Goal: Task Accomplishment & Management: Manage account settings

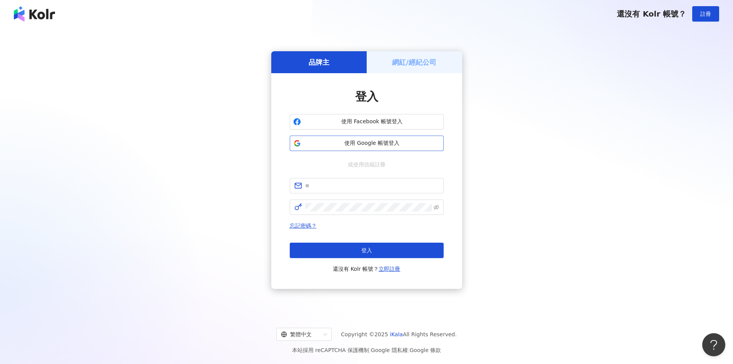
click at [369, 141] on span "使用 Google 帳號登入" at bounding box center [372, 143] width 136 height 8
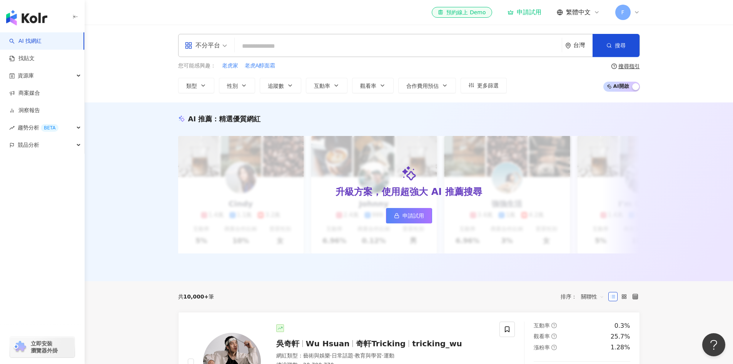
click at [272, 46] on input "search" at bounding box center [398, 46] width 321 height 15
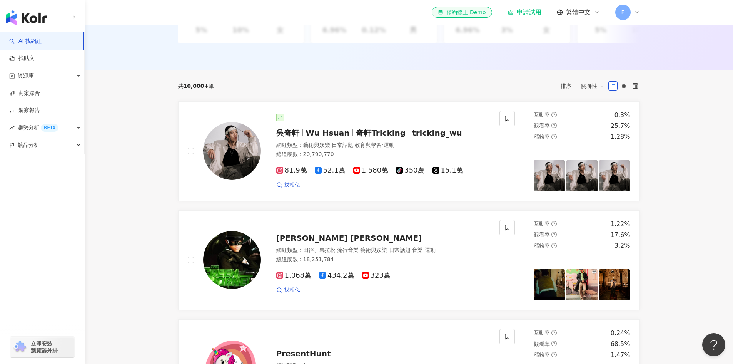
scroll to position [27, 0]
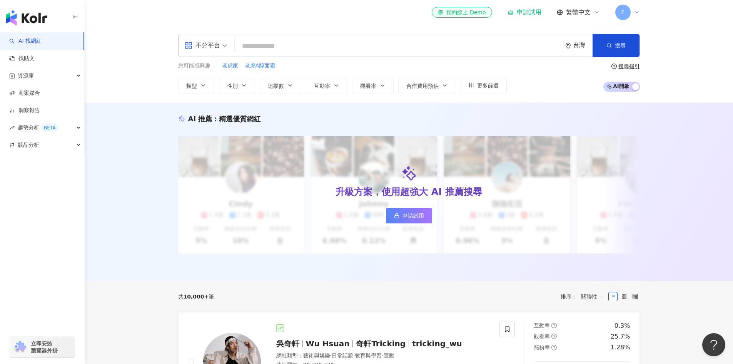
click at [301, 50] on input "search" at bounding box center [398, 46] width 321 height 15
click at [264, 47] on input "search" at bounding box center [398, 46] width 321 height 15
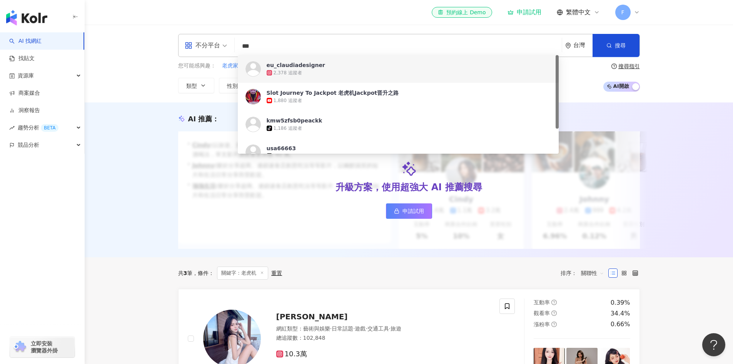
type input "***"
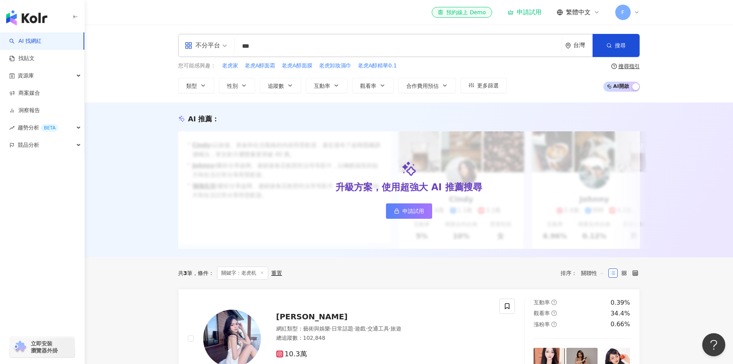
click at [119, 73] on div "不分平台 *** 台灣 搜尋 [URL][DOMAIN_NAME] [URL][DOMAIN_NAME] eu_claudiadesigner 2,378 追…" at bounding box center [409, 64] width 648 height 78
click at [28, 14] on img "button" at bounding box center [26, 17] width 41 height 15
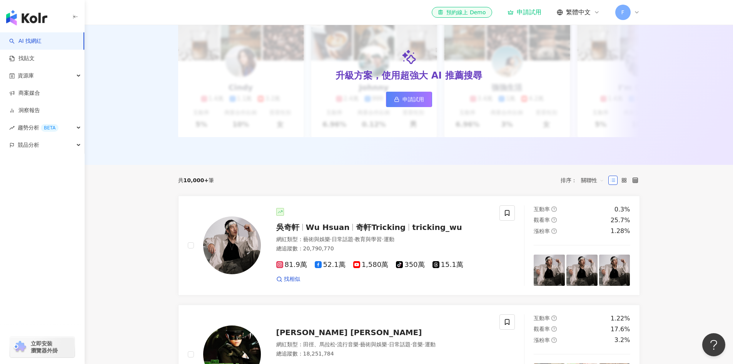
scroll to position [38, 0]
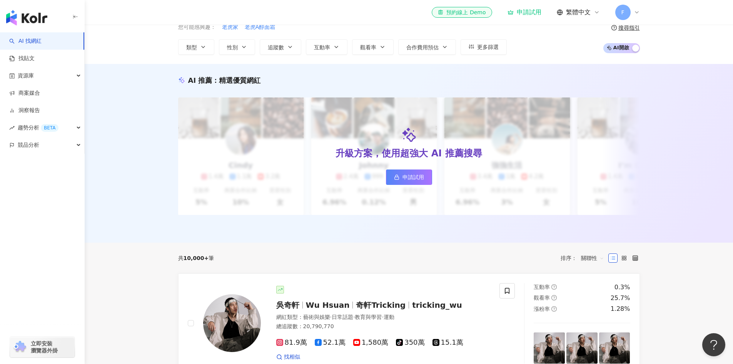
click at [197, 261] on span "10,000+" at bounding box center [196, 258] width 25 height 6
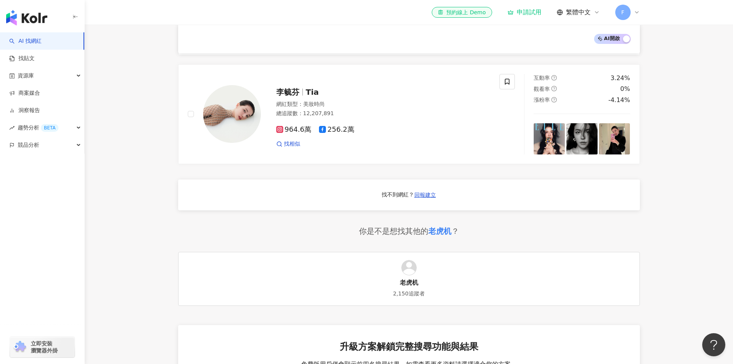
scroll to position [577, 0]
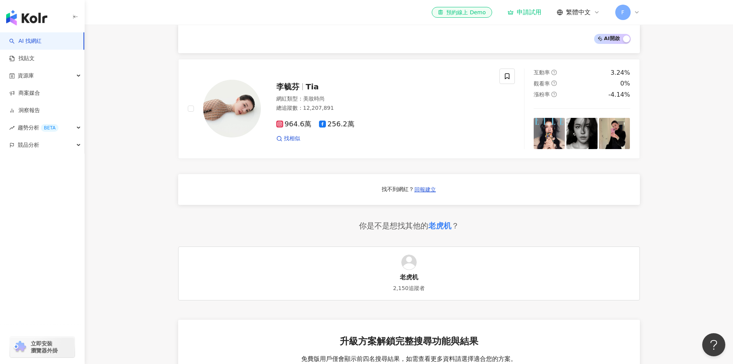
click at [436, 228] on div "老虎机" at bounding box center [439, 225] width 23 height 11
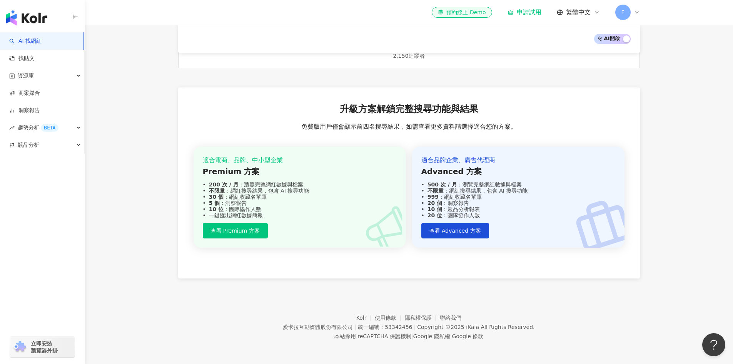
scroll to position [815, 0]
click at [28, 92] on link "商案媒合" at bounding box center [24, 93] width 31 height 8
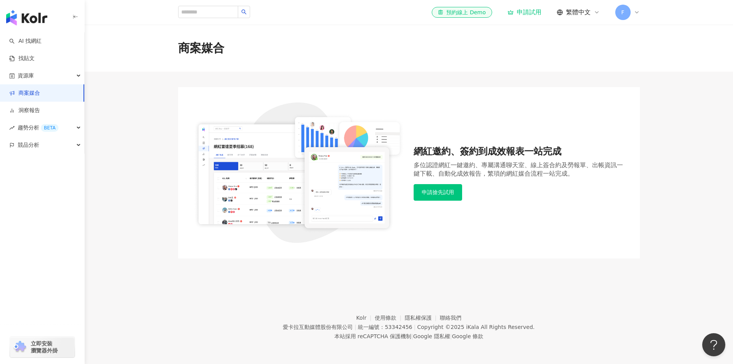
click at [33, 18] on img "button" at bounding box center [26, 17] width 41 height 15
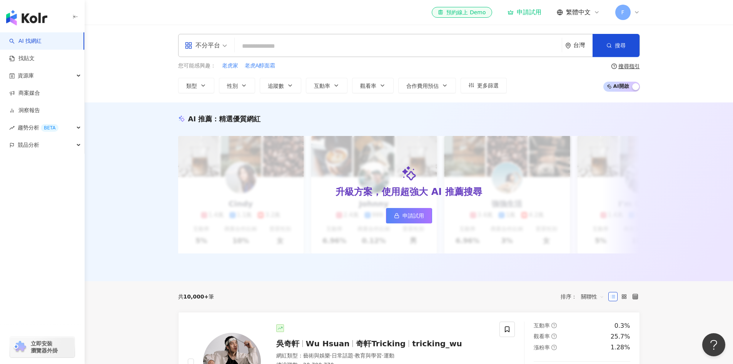
click at [585, 12] on icon at bounding box center [637, 12] width 6 height 6
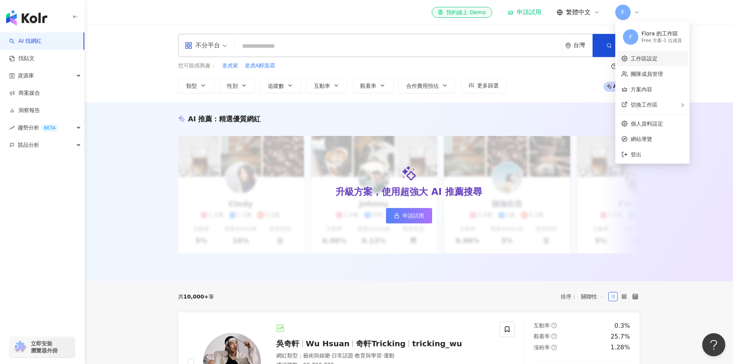
click at [585, 57] on link "工作區設定" at bounding box center [644, 58] width 27 height 6
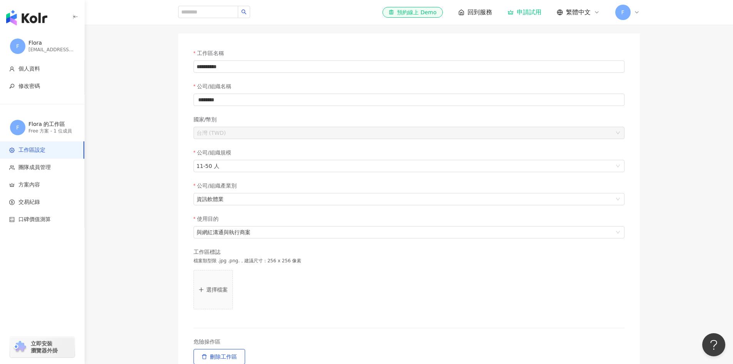
scroll to position [38, 0]
click at [22, 169] on span "團隊成員管理" at bounding box center [34, 167] width 32 height 8
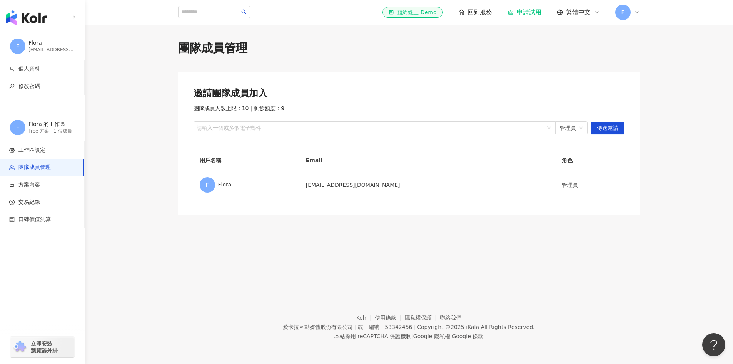
click at [40, 129] on div "Free 方案 - 1 位成員" at bounding box center [51, 131] width 46 height 7
click at [38, 43] on div "Flora" at bounding box center [51, 43] width 46 height 8
click at [33, 68] on span "個人資料" at bounding box center [29, 69] width 22 height 8
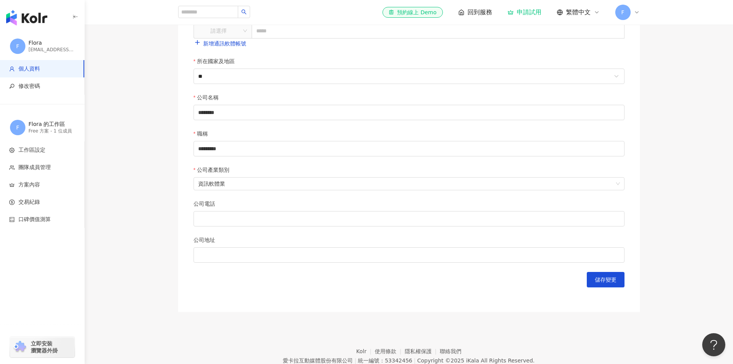
scroll to position [269, 0]
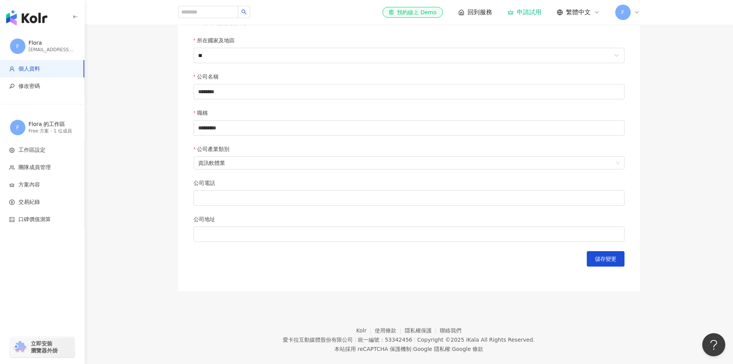
click at [32, 42] on div "Flora" at bounding box center [51, 43] width 46 height 8
click at [33, 14] on img "button" at bounding box center [26, 17] width 41 height 15
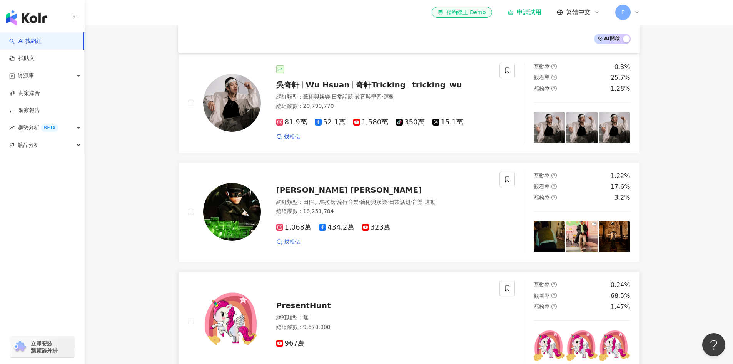
scroll to position [142, 0]
